Goal: Information Seeking & Learning: Find specific fact

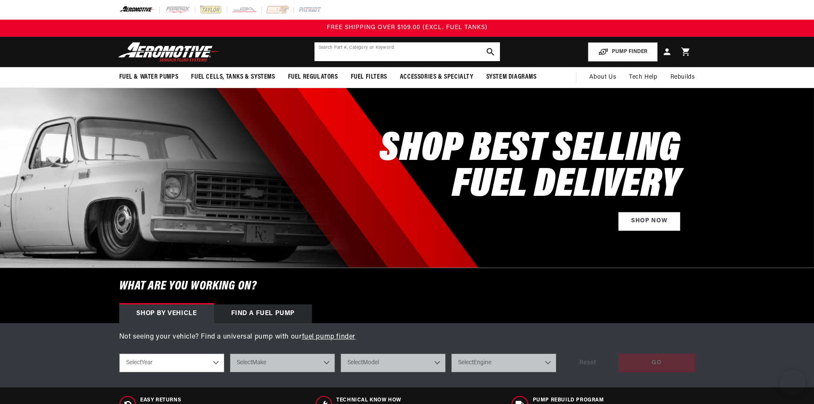
click at [403, 54] on input "text" at bounding box center [406, 51] width 185 height 19
type input "c5af"
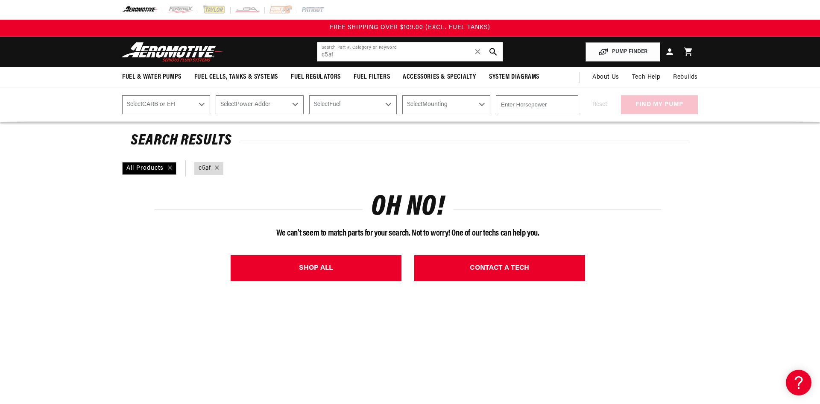
click at [176, 7] on div "Close dialog NOT SO FAST! No time to browse? No problem. Sign up and we'll keep…" at bounding box center [410, 202] width 820 height 404
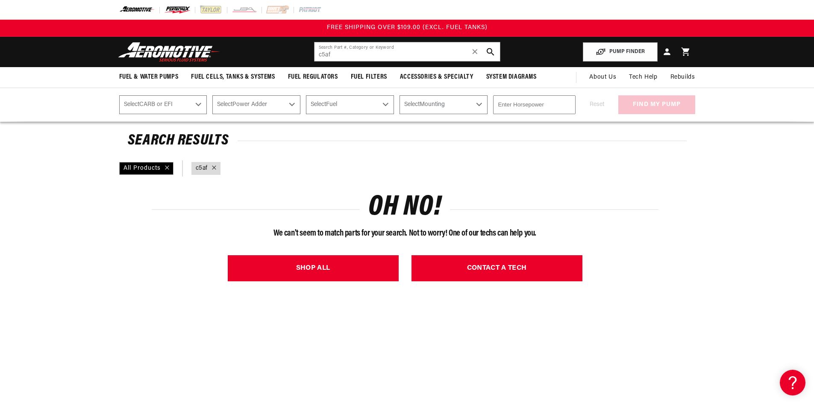
click at [176, 9] on img at bounding box center [177, 9] width 26 height 9
click at [352, 53] on input "c5af" at bounding box center [406, 51] width 185 height 19
click at [330, 53] on input "c5af1212" at bounding box center [406, 51] width 185 height 19
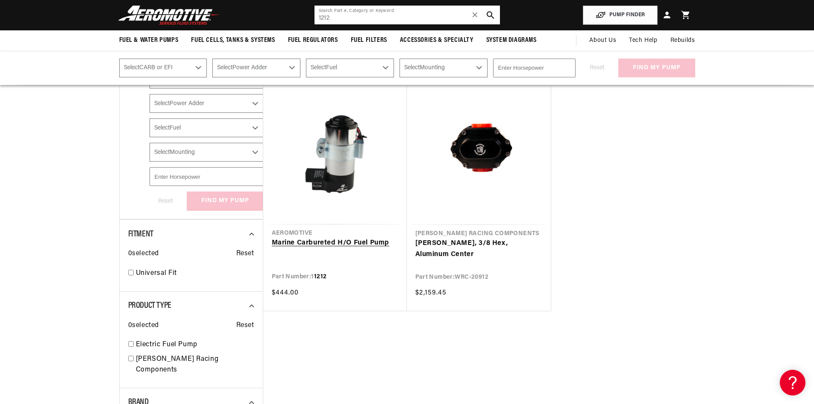
scroll to position [128, 0]
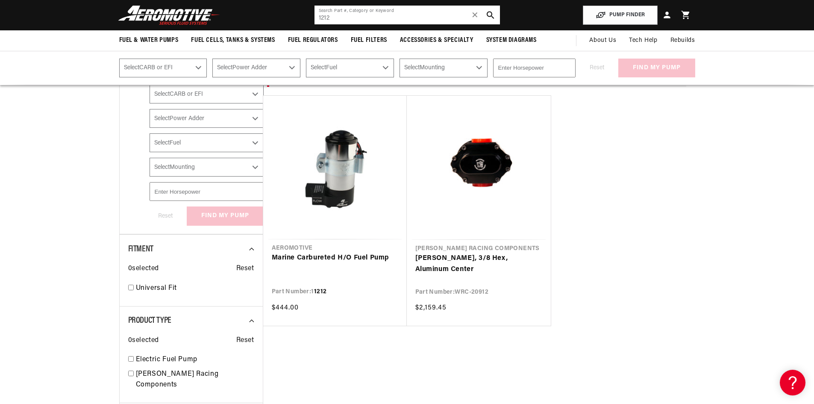
drag, startPoint x: 362, startPoint y: 22, endPoint x: 225, endPoint y: 9, distance: 137.3
click at [225, 9] on header "Fuel & Water Pumps Back In-Tank In-Line Fuel Pumps" at bounding box center [407, 15] width 619 height 30
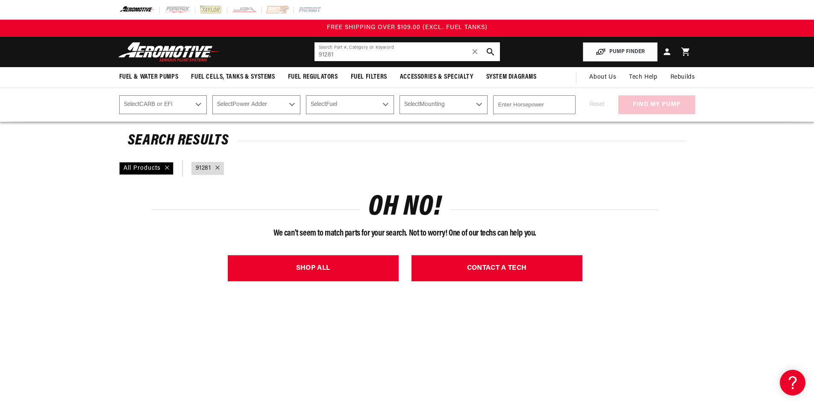
drag, startPoint x: 387, startPoint y: 57, endPoint x: 203, endPoint y: 44, distance: 184.1
click at [203, 44] on header "Fuel & Water Pumps Back In-Tank In-Line Fuel Pumps" at bounding box center [407, 52] width 619 height 30
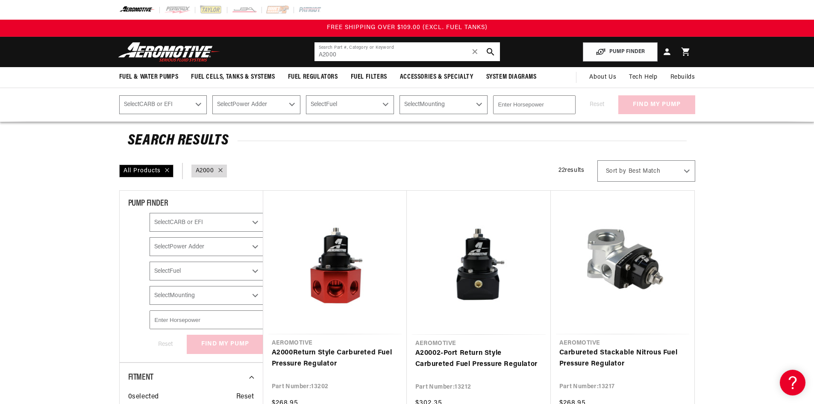
drag, startPoint x: 343, startPoint y: 54, endPoint x: 234, endPoint y: 42, distance: 109.5
click at [234, 42] on header "Fuel & Water Pumps Back In-Tank In-Line Fuel Pumps" at bounding box center [407, 52] width 619 height 30
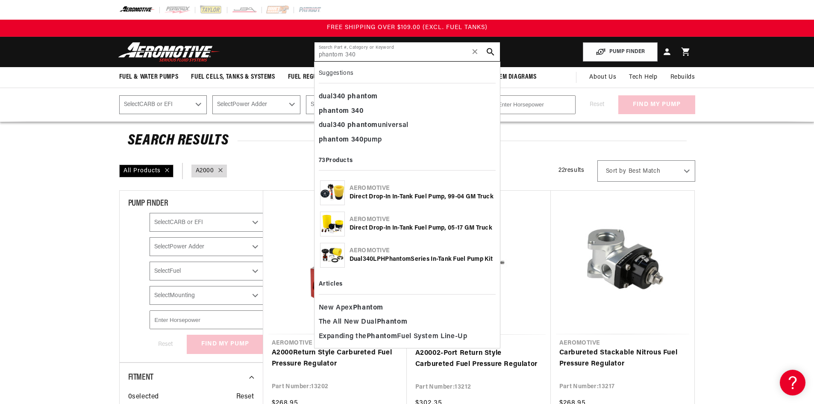
type input "phantom 340"
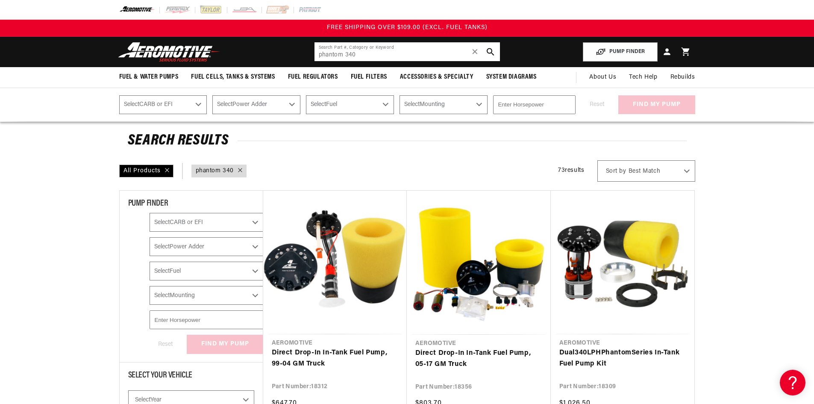
drag, startPoint x: 377, startPoint y: 55, endPoint x: 281, endPoint y: 59, distance: 96.6
click at [281, 59] on header "Fuel & Water Pumps Back In-Tank In-Line Fuel Pumps" at bounding box center [407, 52] width 619 height 30
